Goal: Information Seeking & Learning: Find specific fact

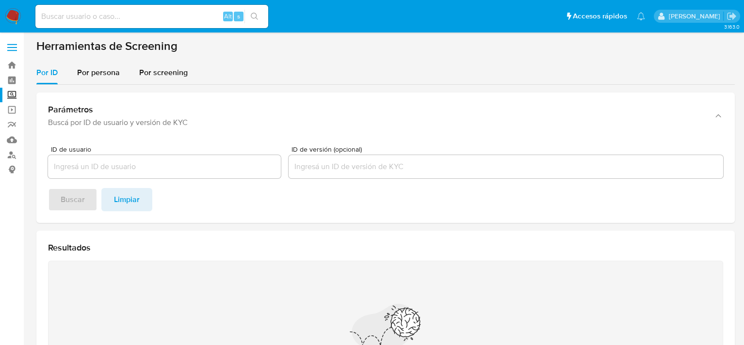
click at [12, 15] on img at bounding box center [13, 16] width 16 height 16
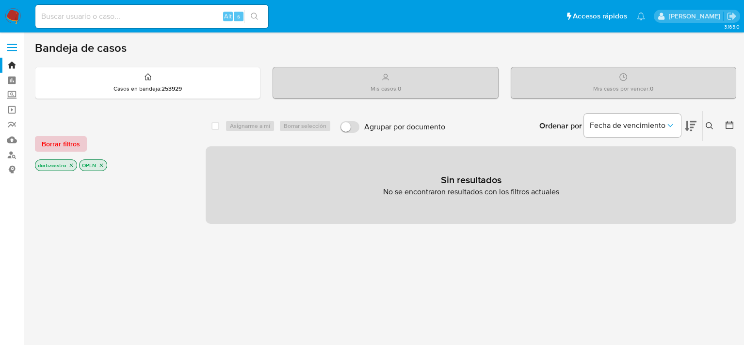
click at [51, 139] on span "Borrar filtros" at bounding box center [61, 144] width 38 height 14
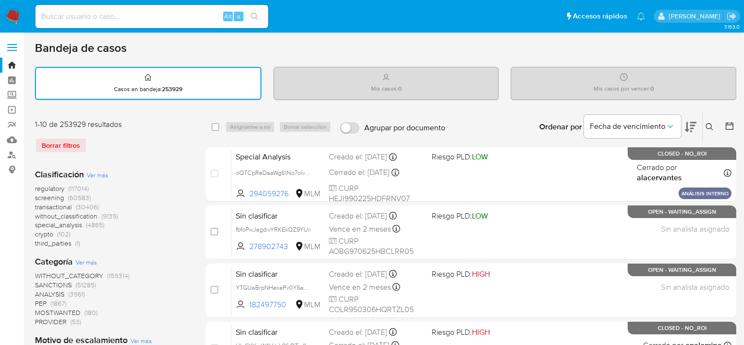
click at [707, 126] on icon at bounding box center [710, 127] width 8 height 8
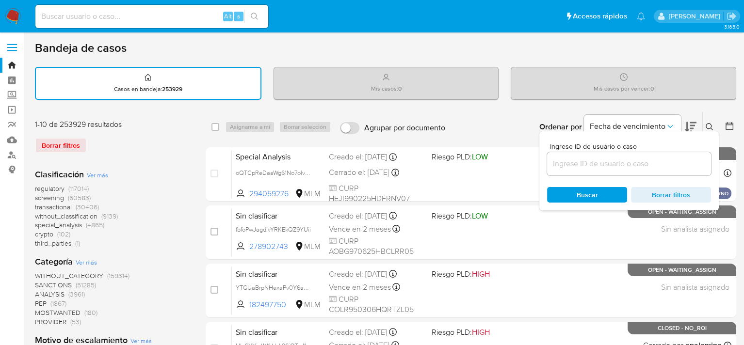
click at [623, 176] on div "Ingrese ID de usuario o caso Buscar Borrar filtros" at bounding box center [628, 170] width 179 height 79
click at [597, 163] on input at bounding box center [629, 164] width 164 height 13
paste input "158951750"
type input "158951750"
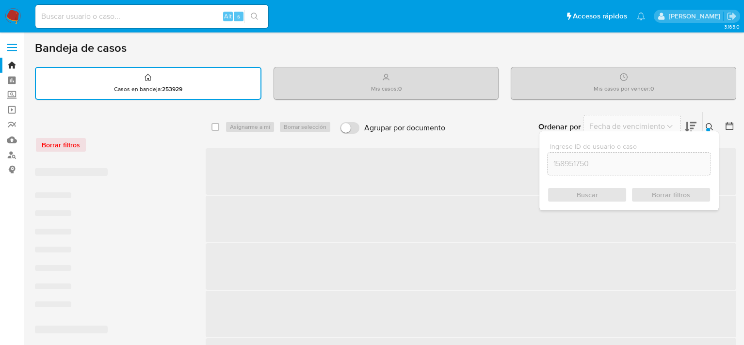
click at [604, 195] on div "Buscar Borrar filtros" at bounding box center [629, 195] width 164 height 16
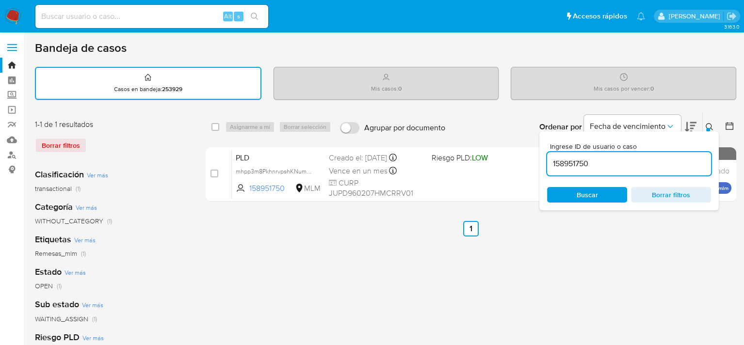
drag, startPoint x: 280, startPoint y: 291, endPoint x: 300, endPoint y: 276, distance: 25.6
click at [280, 291] on div "select-all-cases-checkbox Asignarme a mí Borrar selección Agrupar por documento…" at bounding box center [471, 325] width 531 height 426
click at [687, 99] on div "Mis casos por vencer : 0" at bounding box center [624, 83] width 226 height 33
click at [712, 127] on icon at bounding box center [710, 127] width 8 height 8
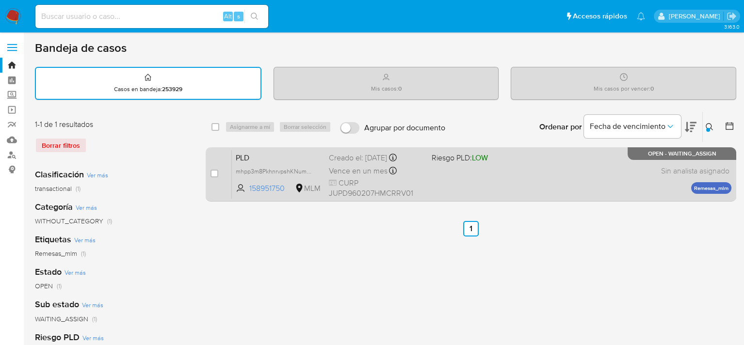
click at [327, 169] on div "PLD mhpp3m8PkhnrvpshKNumZV9Z 158951750 MLM Riesgo PLD: LOW Creado el: 12/09/202…" at bounding box center [482, 174] width 500 height 49
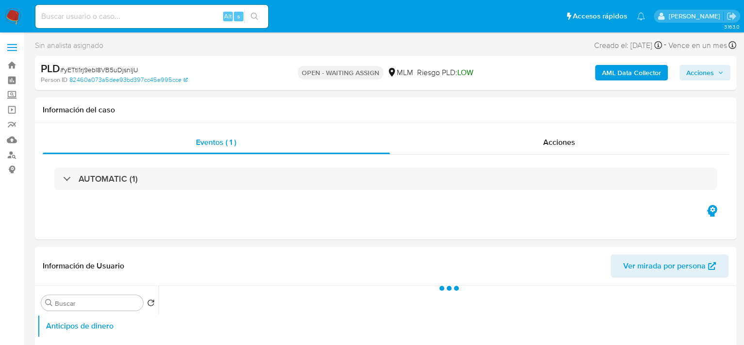
select select "10"
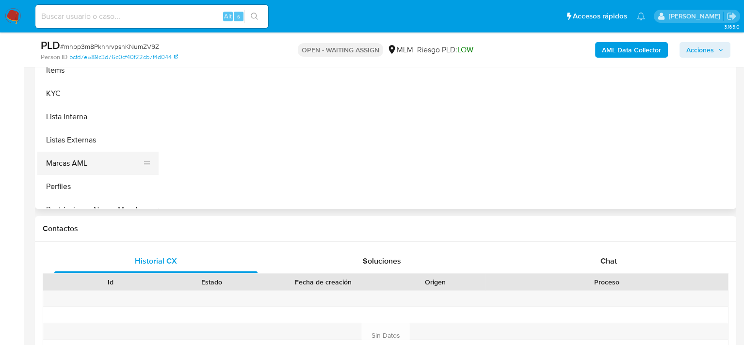
scroll to position [437, 0]
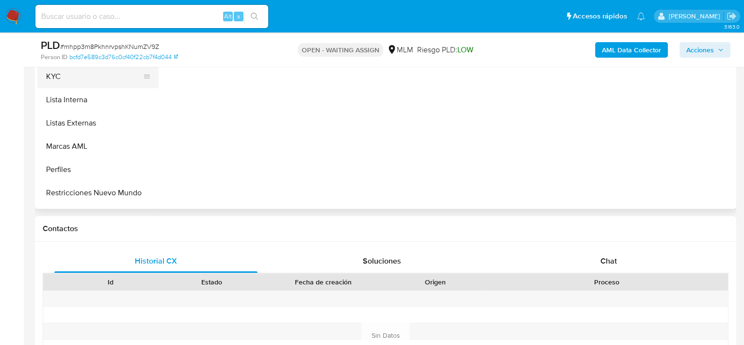
click at [75, 79] on button "KYC" at bounding box center [94, 76] width 114 height 23
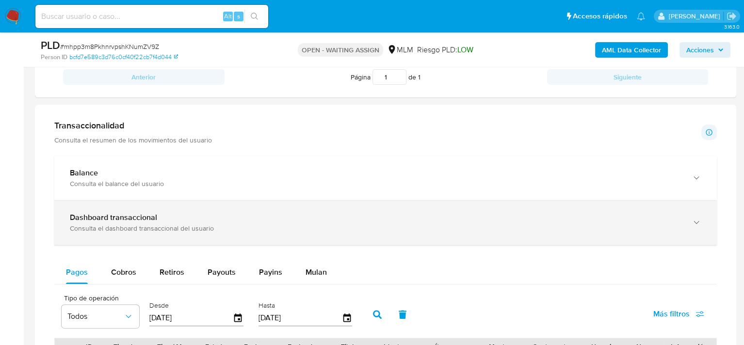
scroll to position [631, 0]
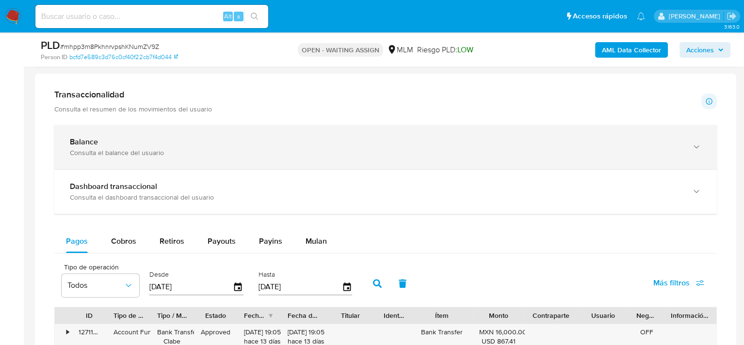
click at [111, 144] on div "Balance" at bounding box center [376, 142] width 612 height 10
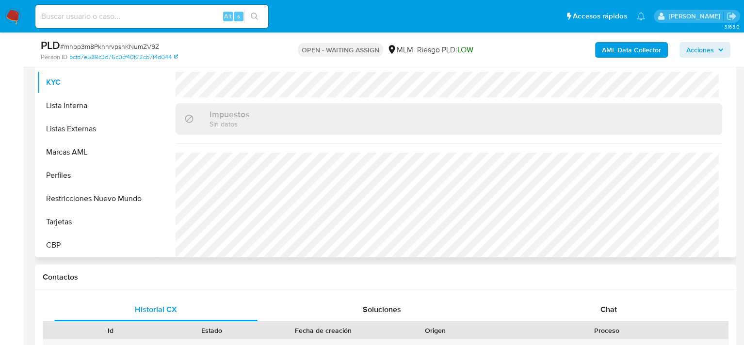
scroll to position [612, 0]
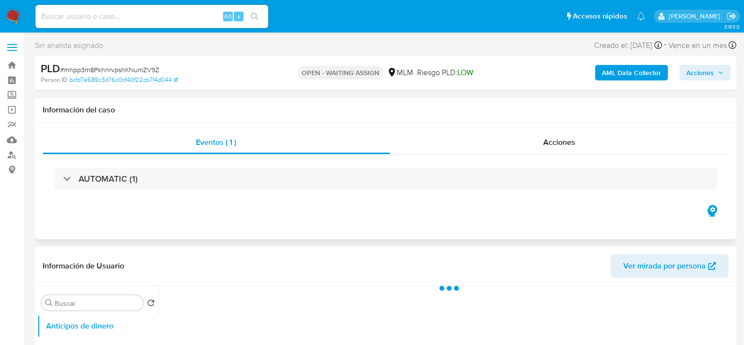
select select "10"
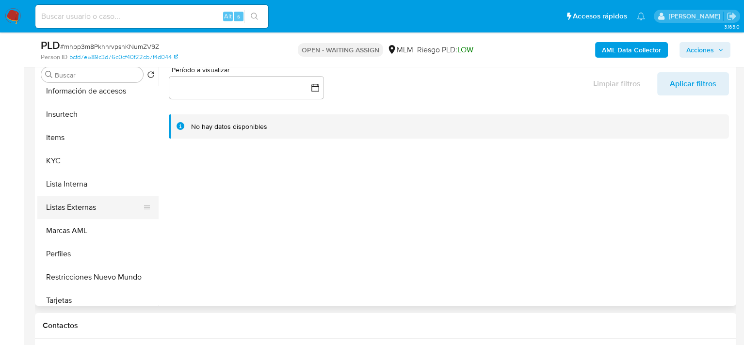
scroll to position [479, 0]
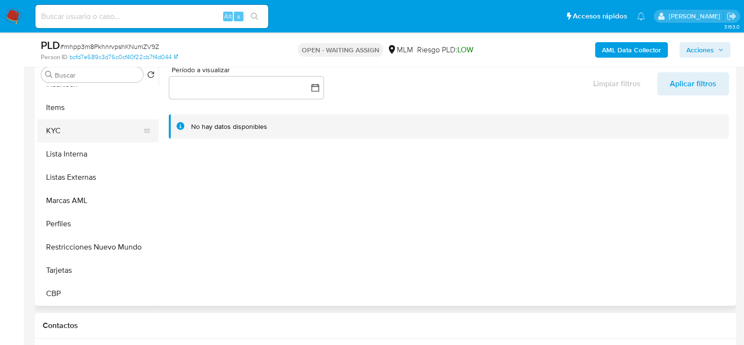
click at [68, 125] on button "KYC" at bounding box center [94, 130] width 114 height 23
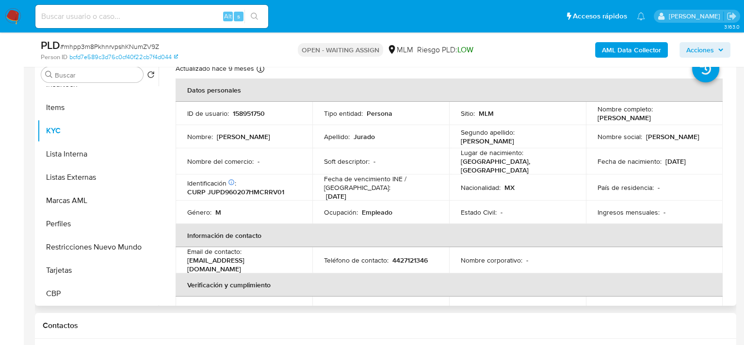
scroll to position [49, 0]
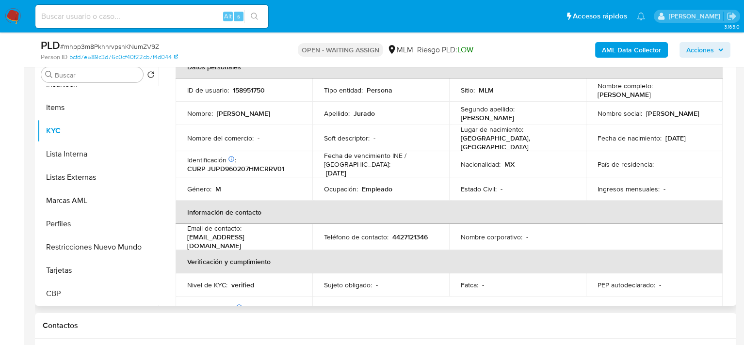
click at [267, 237] on div "Email de contacto : joseporcayo5@gmail.com" at bounding box center [244, 237] width 114 height 26
drag, startPoint x: 265, startPoint y: 237, endPoint x: 188, endPoint y: 237, distance: 77.6
click at [188, 237] on div "Email de contacto : joseporcayo5@gmail.com" at bounding box center [244, 237] width 114 height 26
copy p "[EMAIL_ADDRESS][DOMAIN_NAME]"
click at [399, 233] on p "4427121346" at bounding box center [409, 237] width 35 height 9
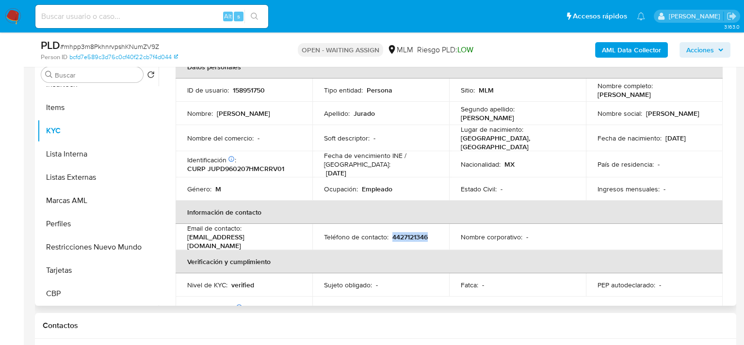
click at [399, 233] on p "4427121346" at bounding box center [409, 237] width 35 height 9
copy p "4427121346"
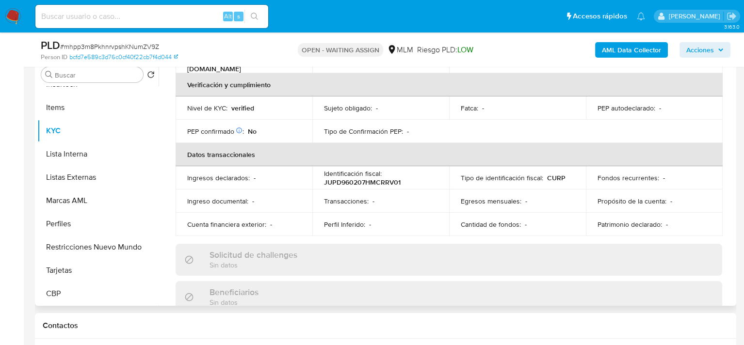
scroll to position [243, 0]
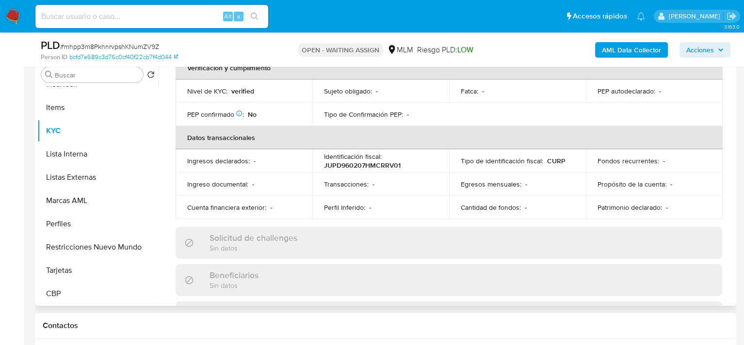
click at [356, 161] on p "JUPD960207HMCRRV01" at bounding box center [362, 165] width 77 height 9
copy p "JUPD960207HMCRRV01"
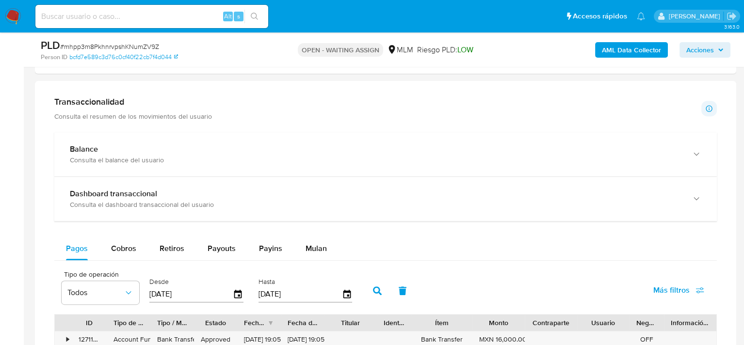
scroll to position [679, 0]
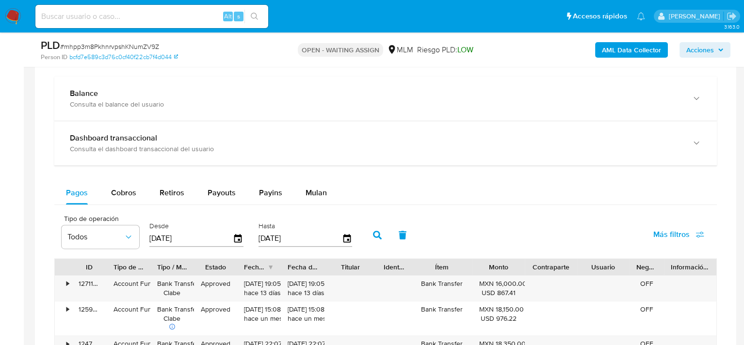
drag, startPoint x: 103, startPoint y: 92, endPoint x: 173, endPoint y: 131, distance: 80.1
click at [103, 92] on div "Balance" at bounding box center [376, 94] width 612 height 10
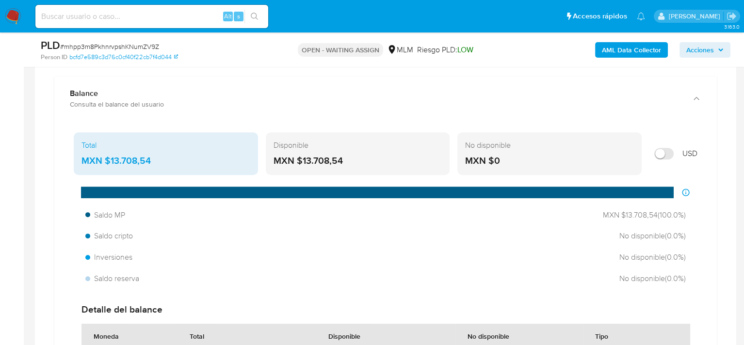
click at [349, 160] on div "MXN $13.708,54" at bounding box center [358, 161] width 169 height 13
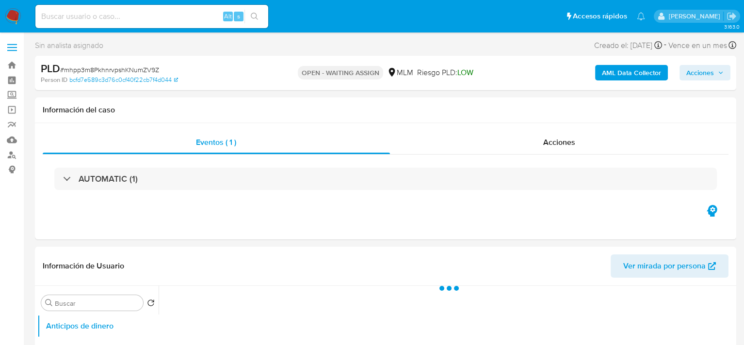
select select "10"
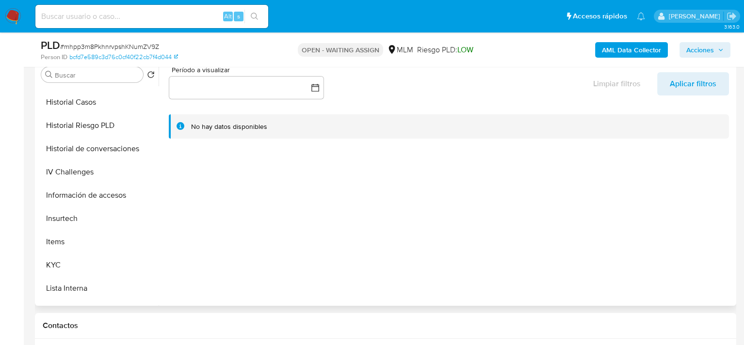
scroll to position [479, 0]
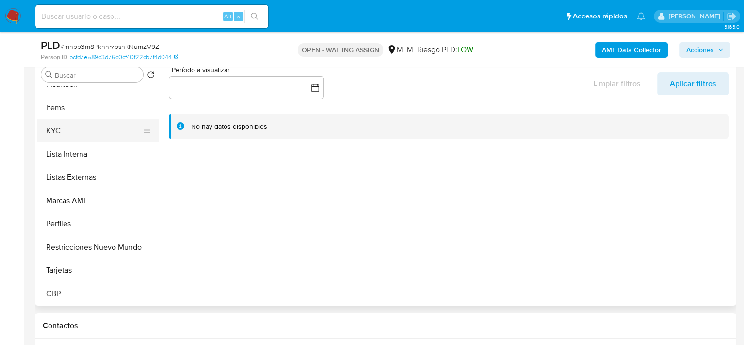
click at [70, 130] on button "KYC" at bounding box center [94, 130] width 114 height 23
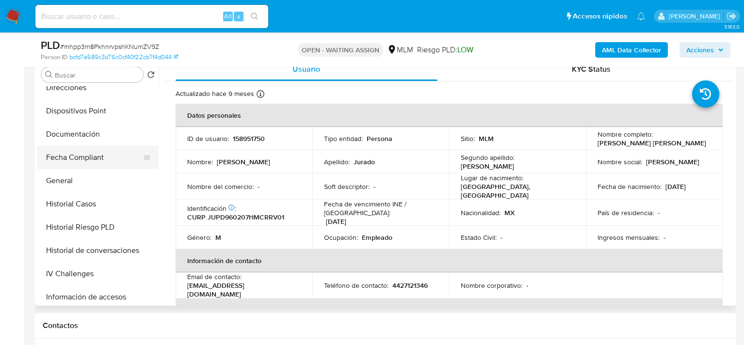
scroll to position [188, 0]
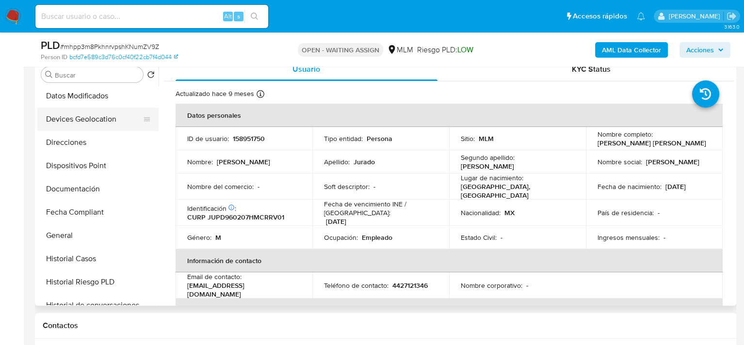
click at [85, 121] on button "Devices Geolocation" at bounding box center [94, 119] width 114 height 23
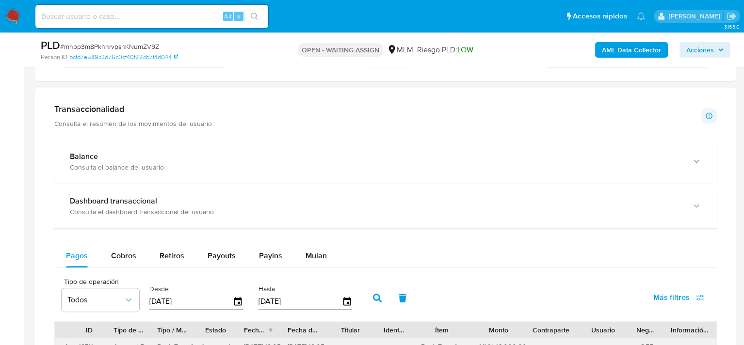
scroll to position [582, 0]
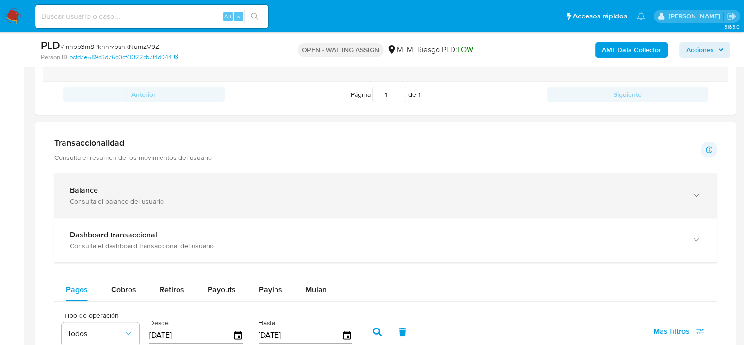
click at [152, 200] on div "Consulta el balance del usuario" at bounding box center [376, 201] width 612 height 9
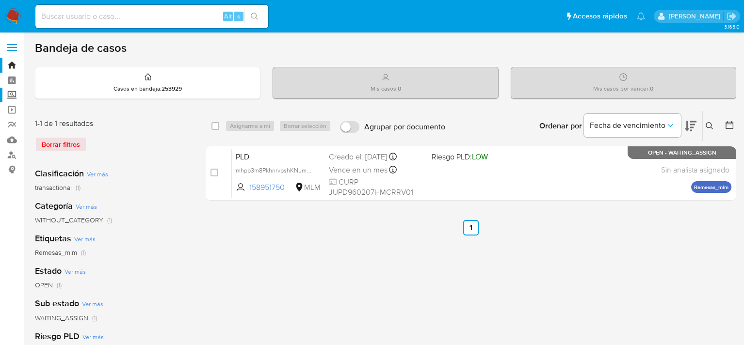
click at [8, 97] on label "Screening" at bounding box center [57, 95] width 115 height 15
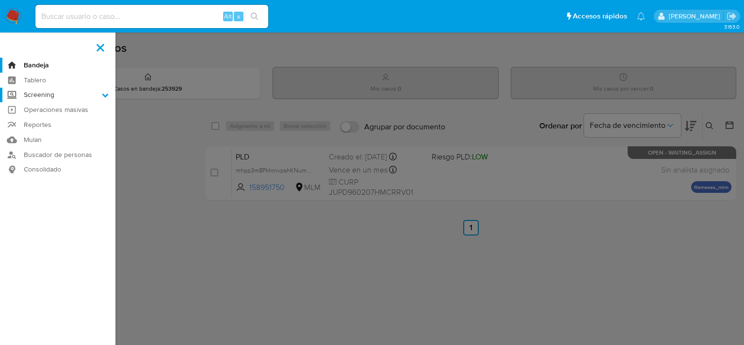
click at [0, 0] on input "Screening" at bounding box center [0, 0] width 0 height 0
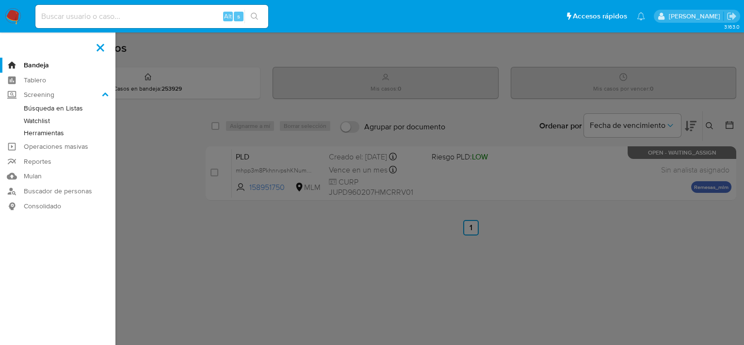
click at [44, 135] on link "Herramientas" at bounding box center [57, 133] width 115 height 12
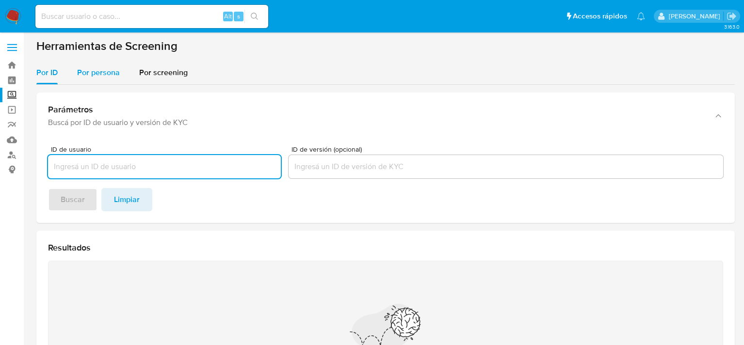
click at [97, 66] on div "Por persona" at bounding box center [98, 72] width 43 height 23
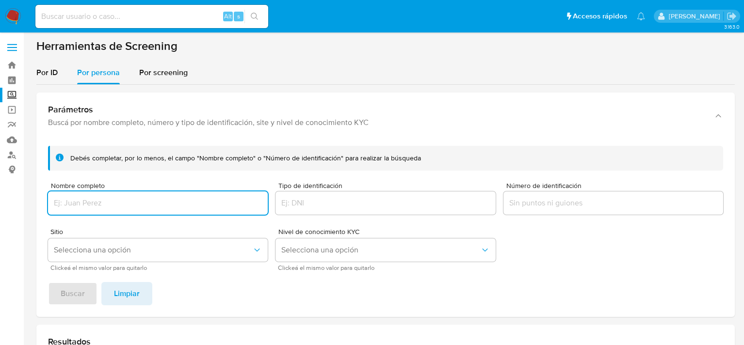
click at [86, 202] on input "Nombre completo" at bounding box center [158, 203] width 220 height 13
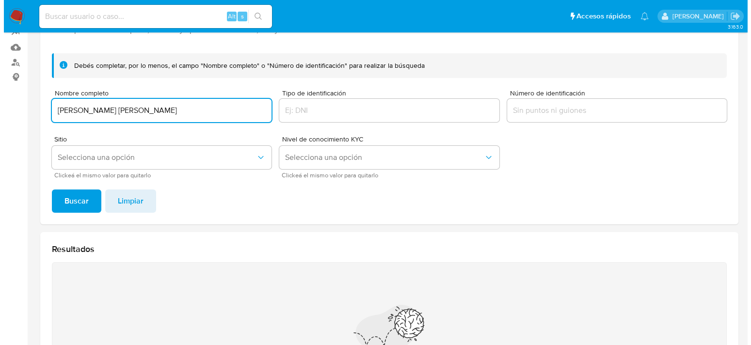
scroll to position [97, 0]
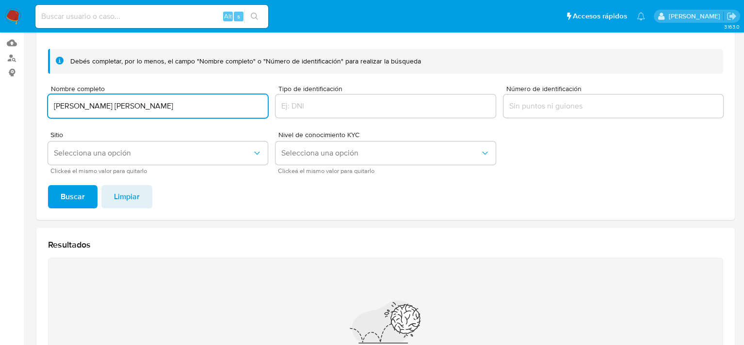
type input "ROSA LIDIA JURADO PORCAYO"
click at [109, 169] on span "Clickeá el mismo valor para quitarlo" at bounding box center [160, 171] width 220 height 5
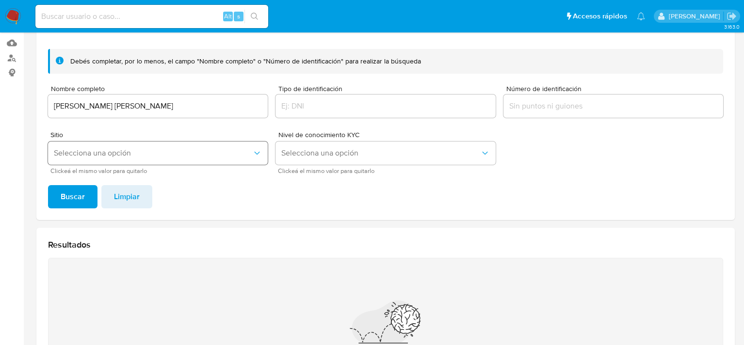
click at [105, 156] on span "Selecciona una opción" at bounding box center [153, 153] width 198 height 10
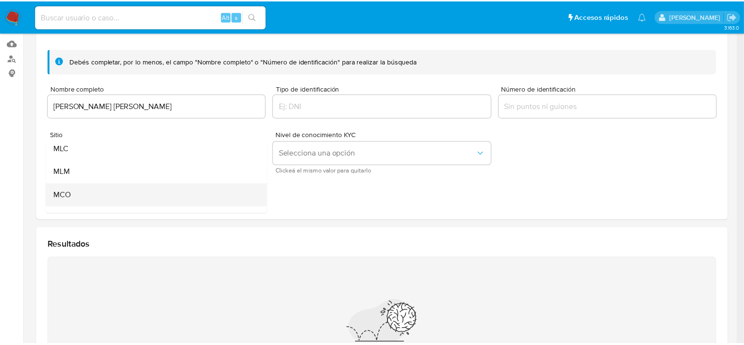
scroll to position [66, 0]
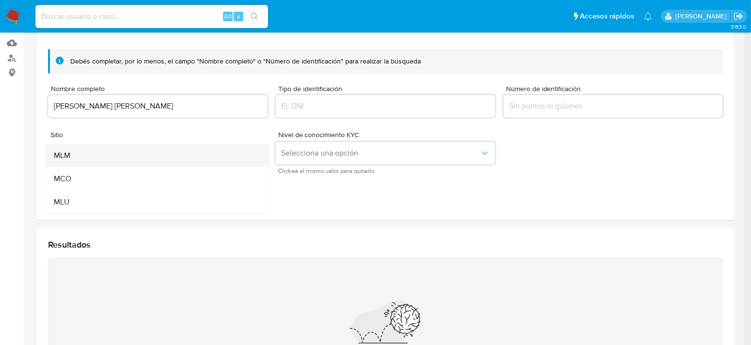
click at [76, 155] on div "MLM" at bounding box center [155, 155] width 202 height 23
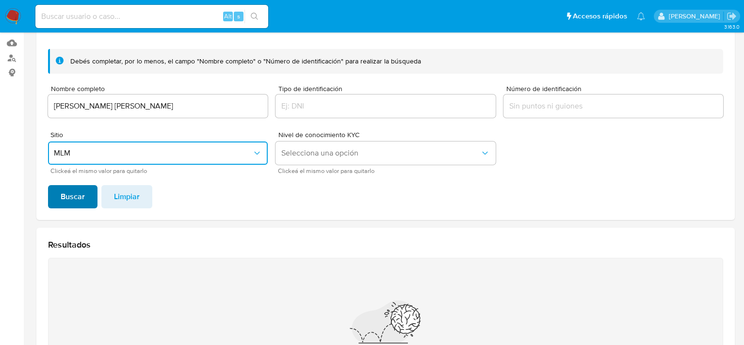
click at [82, 190] on span "Buscar" at bounding box center [73, 196] width 24 height 21
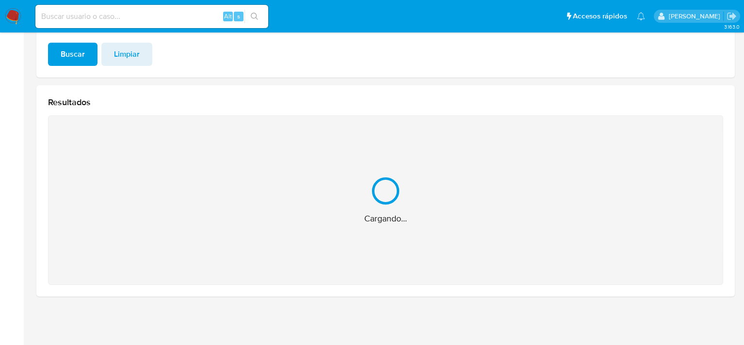
scroll to position [85, 0]
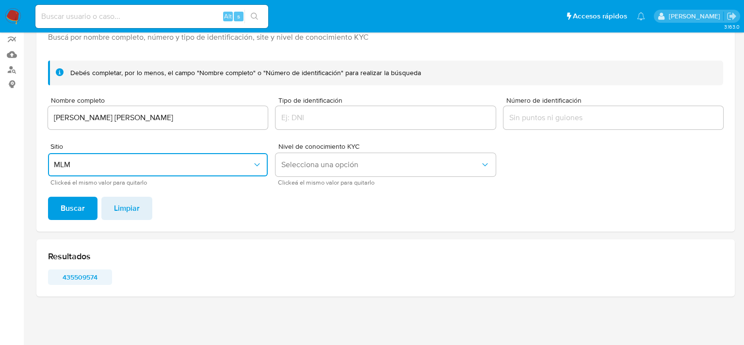
click at [94, 271] on span "435509574" at bounding box center [80, 278] width 50 height 14
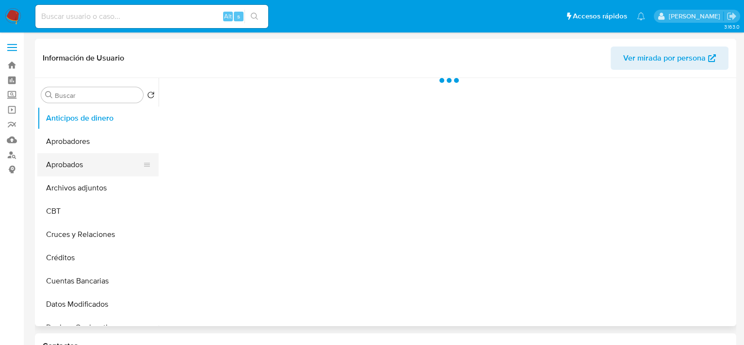
select select "10"
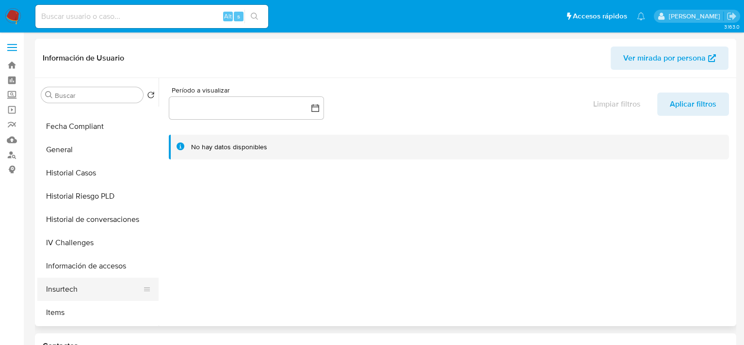
scroll to position [388, 0]
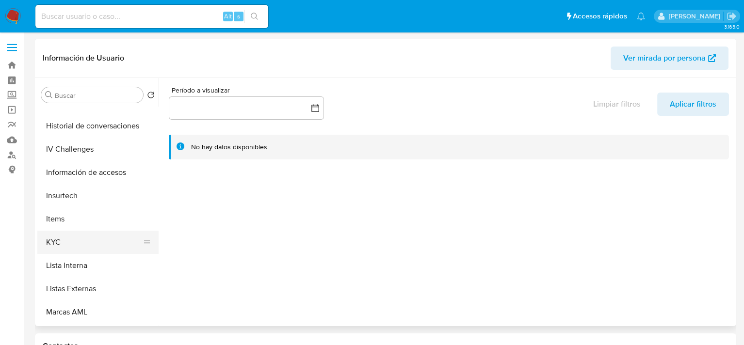
click at [57, 240] on button "KYC" at bounding box center [94, 242] width 114 height 23
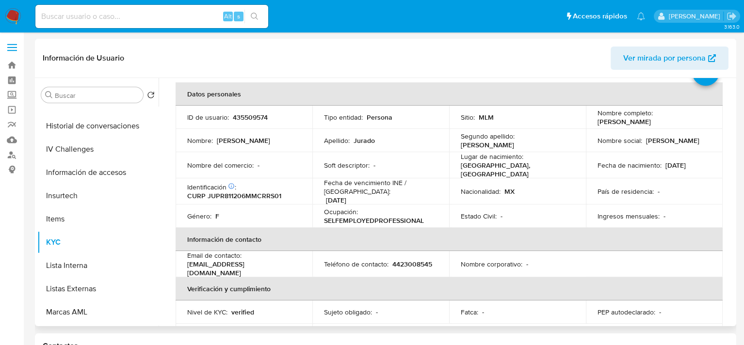
scroll to position [0, 0]
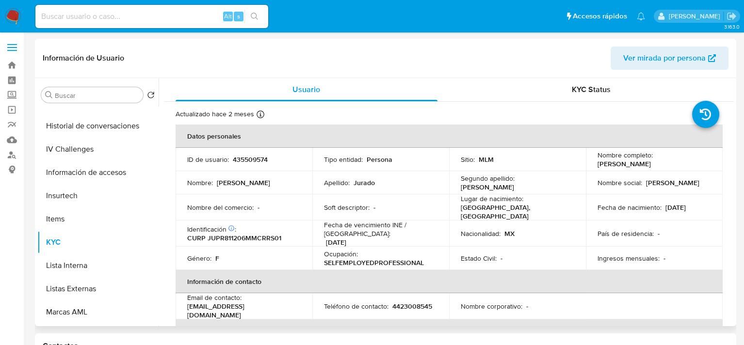
click at [259, 157] on p "435509574" at bounding box center [250, 159] width 35 height 9
click at [257, 158] on p "435509574" at bounding box center [250, 159] width 35 height 9
copy p "435509574"
click at [259, 237] on p "CURP JUPR811206MMCRRS01" at bounding box center [234, 238] width 94 height 9
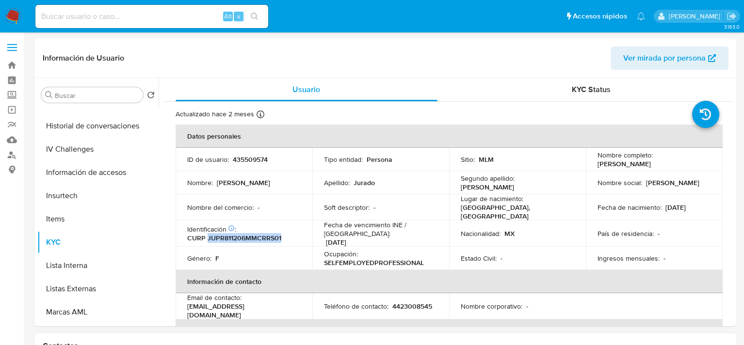
copy p "JUPR811206MMCRRS01"
drag, startPoint x: 596, startPoint y: 163, endPoint x: 673, endPoint y: 163, distance: 76.6
click at [651, 163] on p "[PERSON_NAME]" at bounding box center [624, 164] width 53 height 9
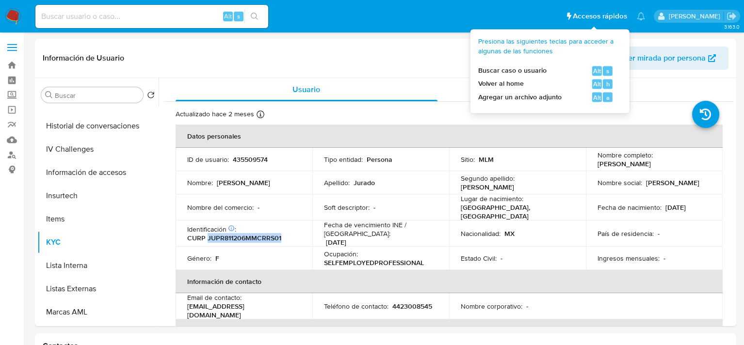
copy p "[PERSON_NAME]"
